Goal: Task Accomplishment & Management: Manage account settings

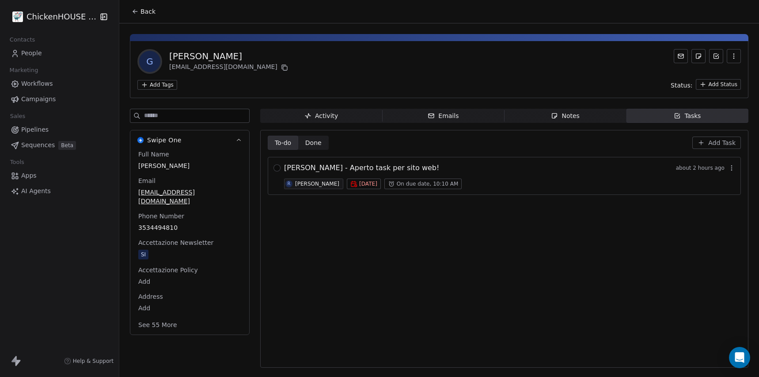
click at [580, 115] on span "Notes Notes" at bounding box center [566, 116] width 122 height 14
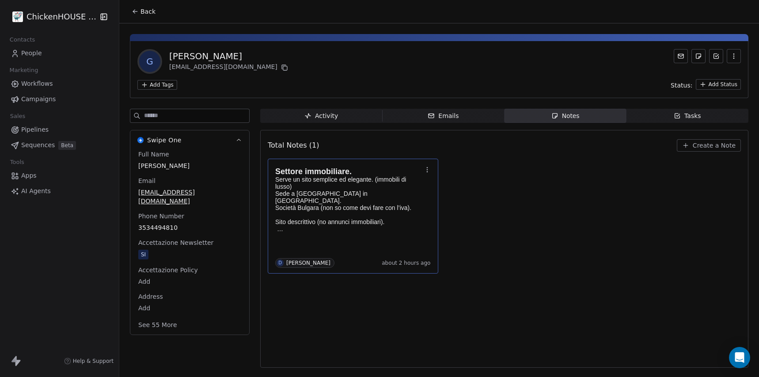
click at [350, 189] on p "Serve un sito semplice ed elegante. (immobili di lusso)" at bounding box center [348, 183] width 147 height 14
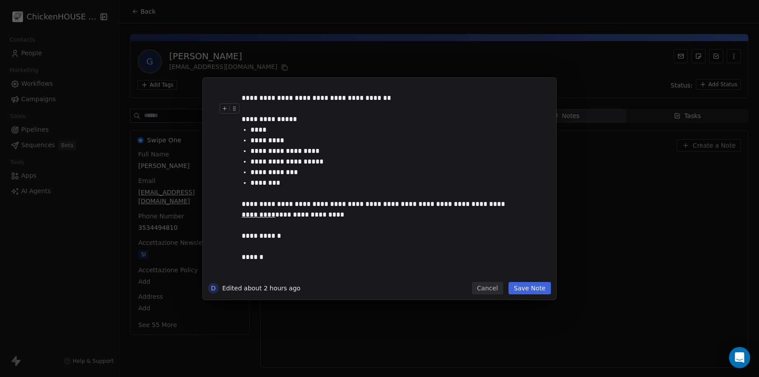
scroll to position [88, 0]
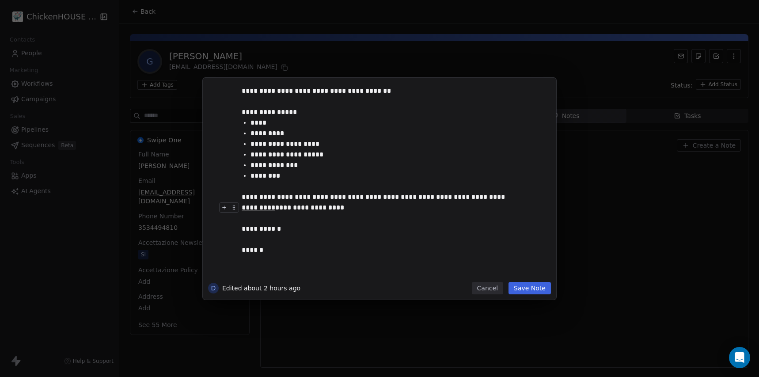
click at [273, 54] on div "**********" at bounding box center [379, 188] width 759 height 377
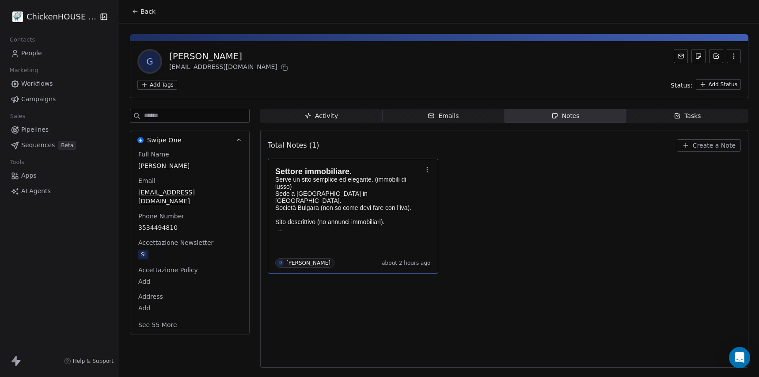
copy div "[PERSON_NAME]"
drag, startPoint x: 250, startPoint y: 54, endPoint x: 171, endPoint y: 50, distance: 80.1
click at [171, 50] on div "[PERSON_NAME]" at bounding box center [229, 56] width 121 height 12
click at [281, 70] on icon at bounding box center [284, 67] width 7 height 7
click at [330, 210] on p "Società Bulgara (non so come devi fare con l’iva). Sito descrittivo (no annunci…" at bounding box center [348, 214] width 147 height 21
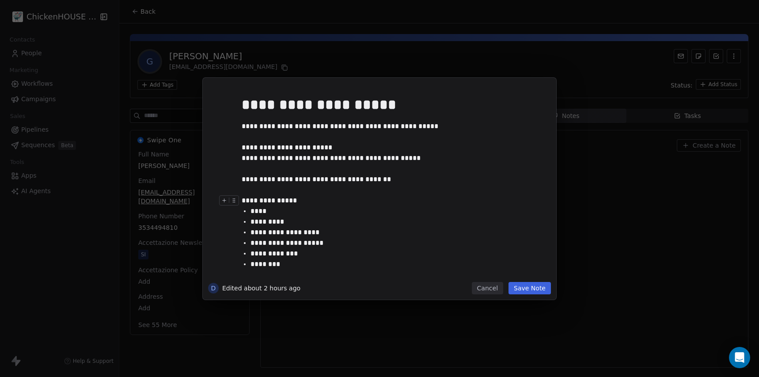
scroll to position [88, 0]
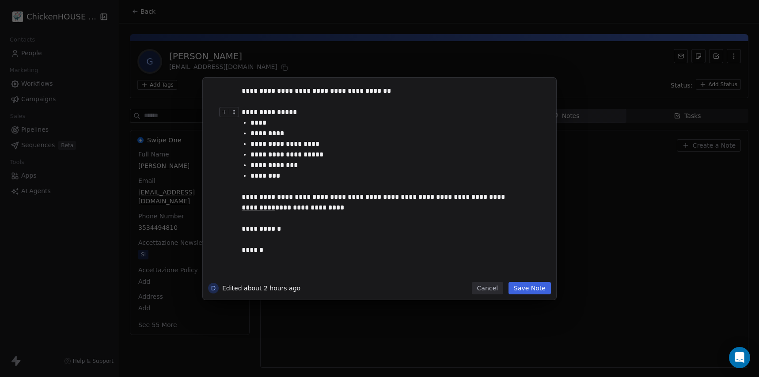
click at [491, 288] on button "Cancel" at bounding box center [487, 288] width 31 height 12
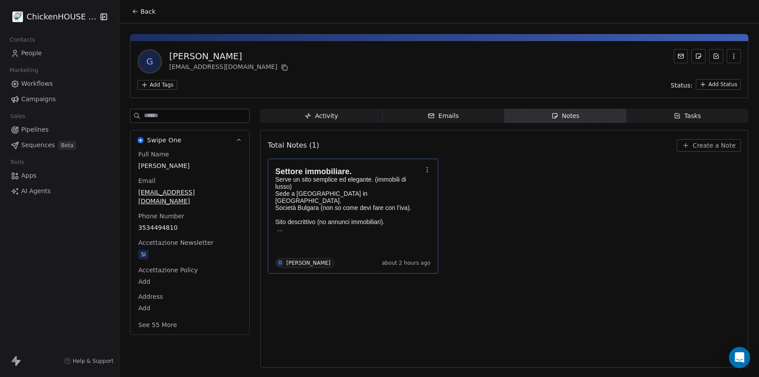
click at [667, 114] on span "Tasks Tasks" at bounding box center [687, 116] width 122 height 14
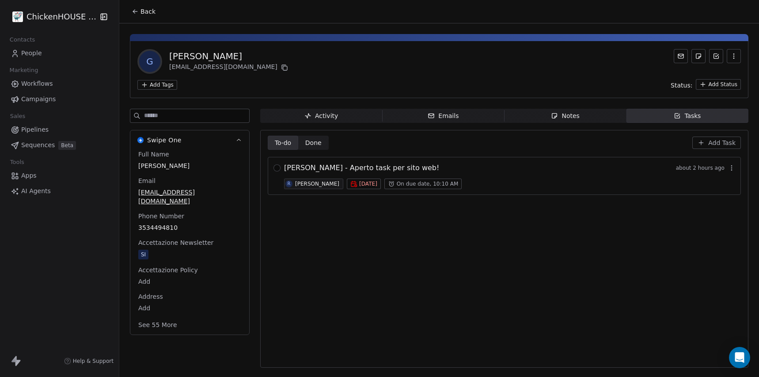
click at [315, 164] on span "[PERSON_NAME] - Aperto task per sito web!" at bounding box center [361, 168] width 155 height 11
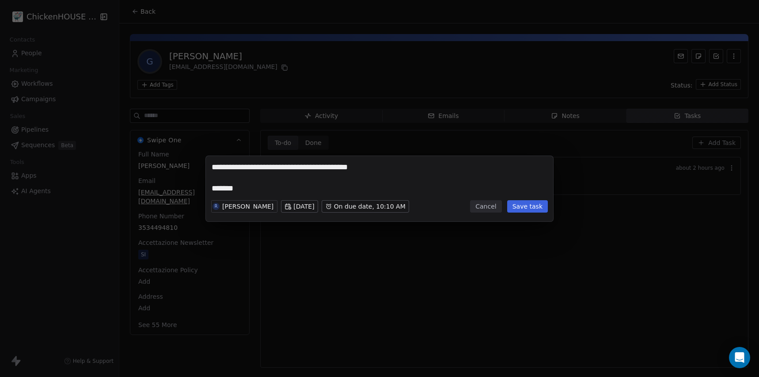
type textarea "**********"
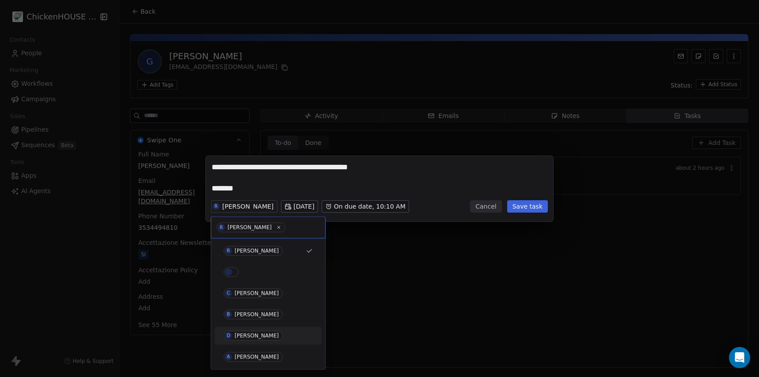
click at [245, 335] on div "[PERSON_NAME]" at bounding box center [257, 336] width 44 height 6
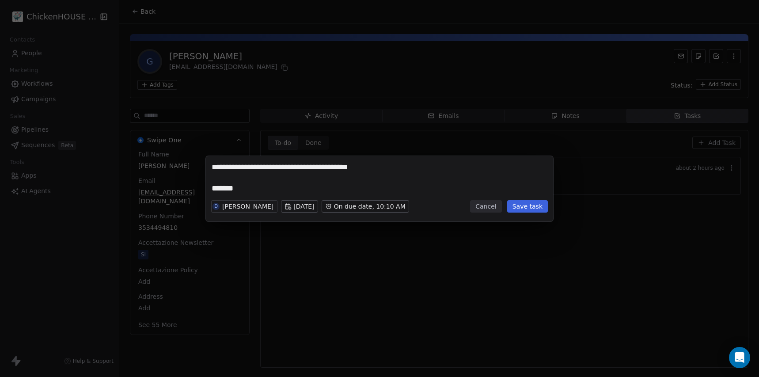
click at [523, 207] on button "Save task" at bounding box center [527, 206] width 41 height 12
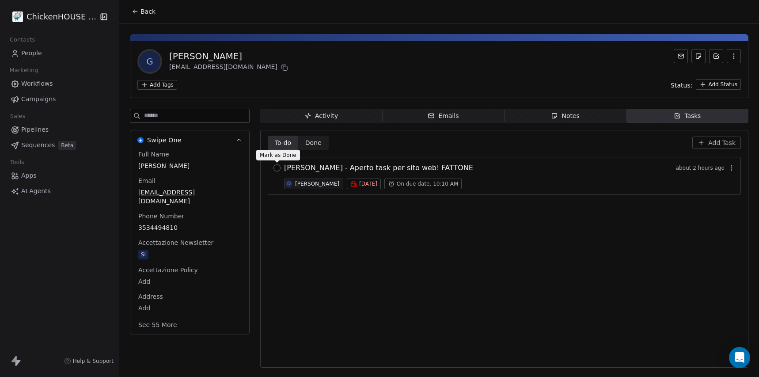
click at [279, 169] on button "button" at bounding box center [276, 167] width 7 height 7
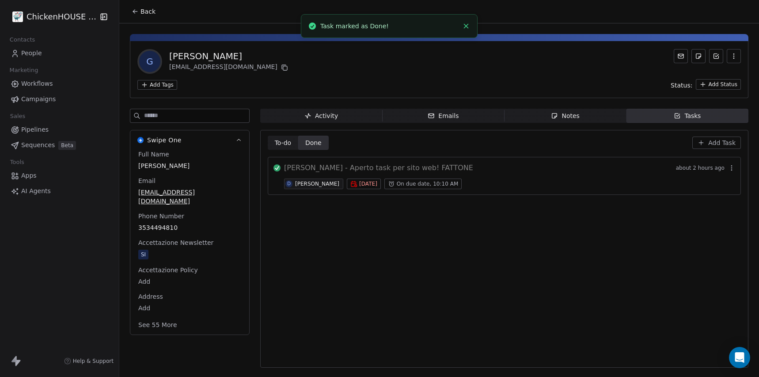
click at [140, 11] on span "Back" at bounding box center [147, 11] width 15 height 9
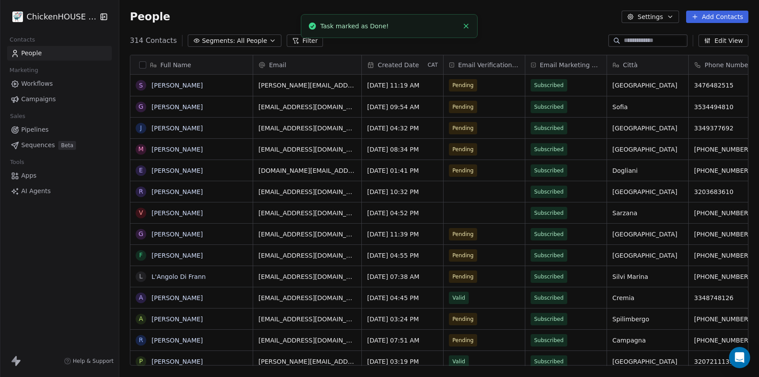
scroll to position [332, 640]
